Goal: Transaction & Acquisition: Purchase product/service

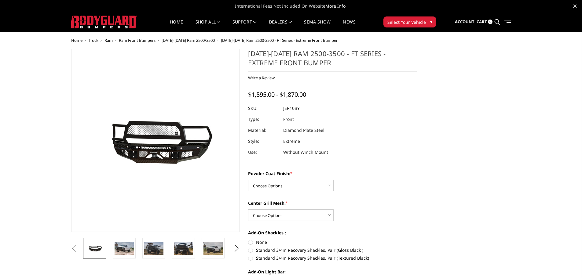
scroll to position [31, 0]
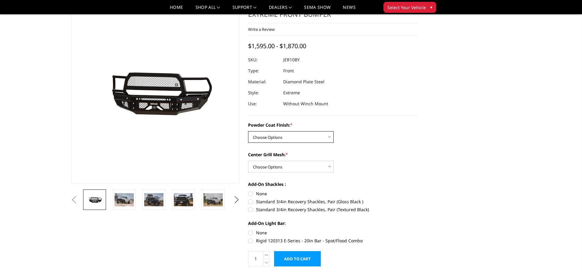
click at [328, 139] on select "Choose Options Bare Metal Gloss Black Powder Coat Textured Black Powder Coat" at bounding box center [290, 137] width 85 height 12
select select "3229"
click at [248, 131] on select "Choose Options Bare Metal Gloss Black Powder Coat Textured Black Powder Coat" at bounding box center [290, 137] width 85 height 12
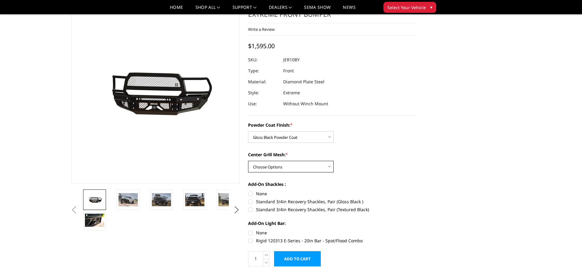
click at [325, 165] on select "Choose Options WITH Expanded Metal in Center Grill WITHOUT Expanded Metal in Ce…" at bounding box center [290, 167] width 85 height 12
select select "3232"
click at [248, 161] on select "Choose Options WITH Expanded Metal in Center Grill WITHOUT Expanded Metal in Ce…" at bounding box center [290, 167] width 85 height 12
click at [131, 200] on img at bounding box center [127, 199] width 19 height 13
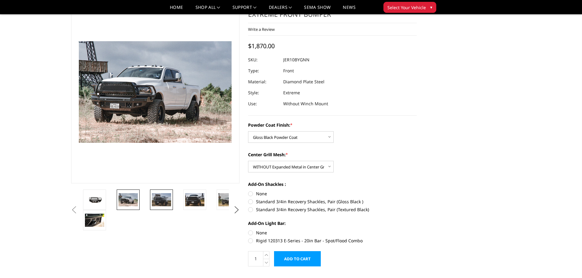
click at [157, 200] on img at bounding box center [161, 199] width 19 height 13
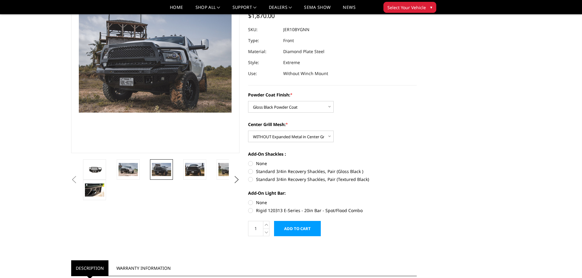
scroll to position [61, 0]
click at [249, 212] on label "Rigid 120313 E-Series - 20in Bar - Spot/Flood Combo" at bounding box center [332, 210] width 169 height 6
click at [416, 199] on input "Rigid 120313 E-Series - 20in Bar - Spot/Flood Combo" at bounding box center [416, 199] width 0 height 0
radio input "true"
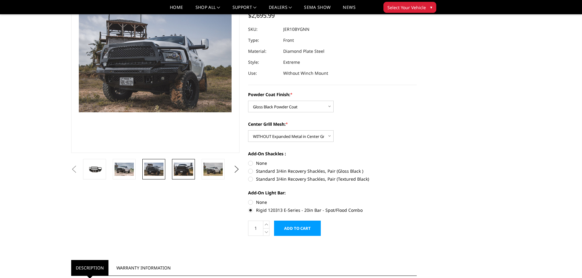
click at [183, 172] on img at bounding box center [183, 169] width 19 height 13
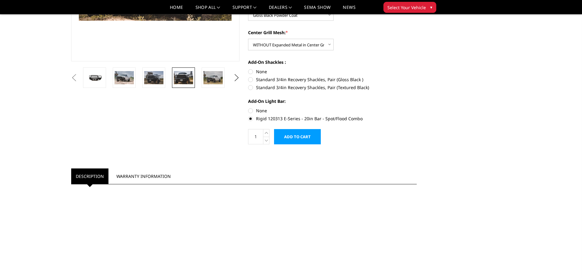
scroll to position [0, 0]
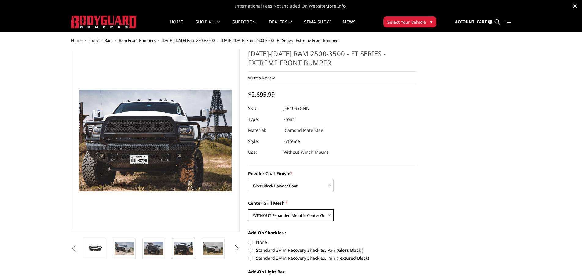
click at [291, 217] on select "Choose Options WITH Expanded Metal in Center Grill WITHOUT Expanded Metal in Ce…" at bounding box center [290, 215] width 85 height 12
select select "3231"
click at [248, 209] on select "Choose Options WITH Expanded Metal in Center Grill WITHOUT Expanded Metal in Ce…" at bounding box center [290, 215] width 85 height 12
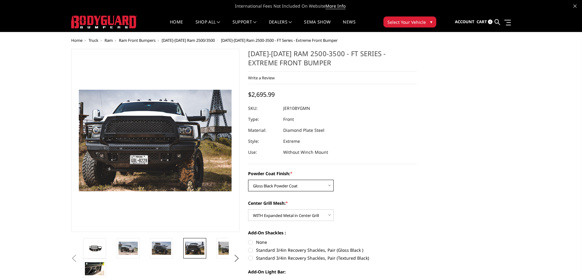
click at [304, 189] on select "Choose Options Bare Metal Gloss Black Powder Coat Textured Black Powder Coat" at bounding box center [290, 186] width 85 height 12
select select "3230"
click at [248, 180] on select "Choose Options Bare Metal Gloss Black Powder Coat Textured Black Powder Coat" at bounding box center [290, 186] width 85 height 12
click at [225, 244] on img at bounding box center [227, 248] width 19 height 13
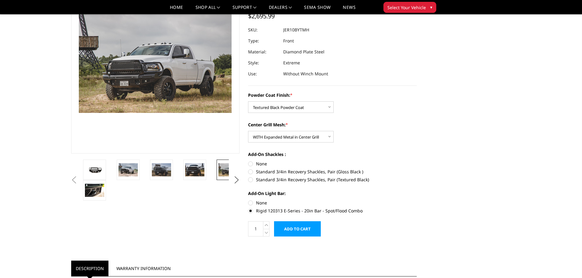
scroll to position [61, 0]
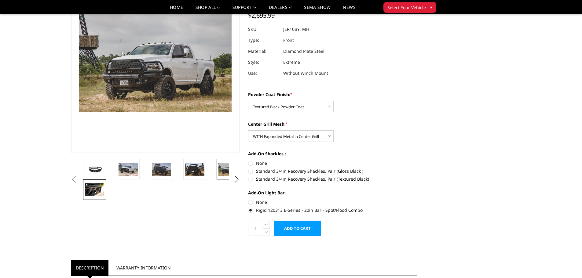
click at [101, 192] on img at bounding box center [94, 189] width 19 height 13
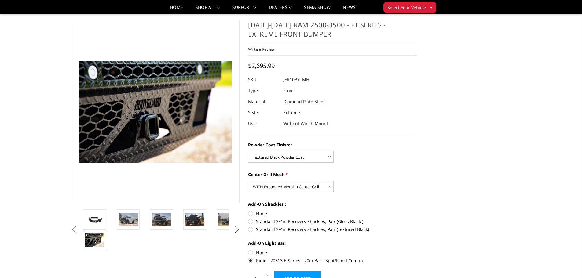
scroll to position [0, 0]
